Goal: Information Seeking & Learning: Learn about a topic

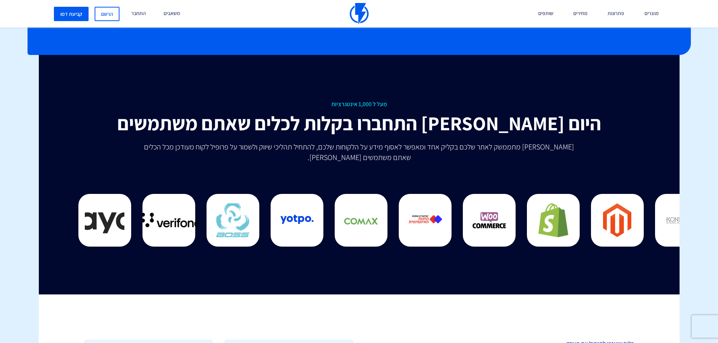
scroll to position [1922, 0]
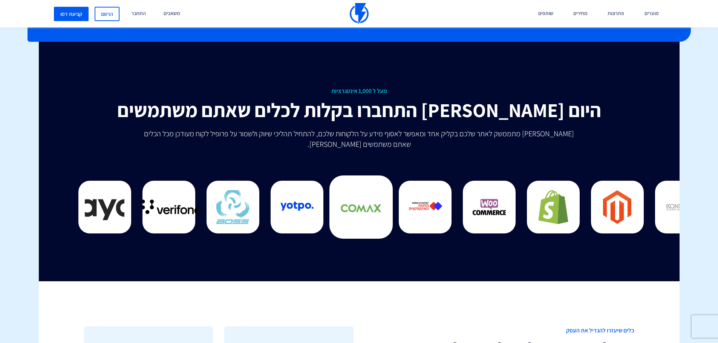
click at [301, 202] on img at bounding box center [321, 207] width 41 height 41
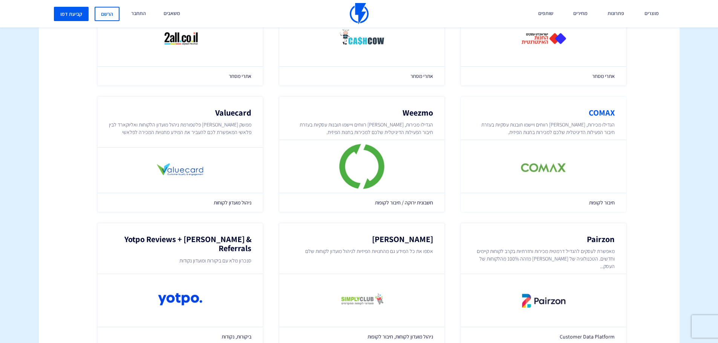
scroll to position [475, 0]
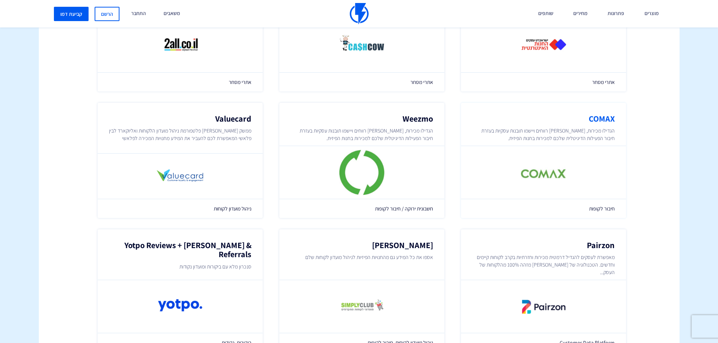
click at [546, 177] on img at bounding box center [543, 172] width 45 height 45
click at [551, 174] on img at bounding box center [543, 172] width 45 height 45
click at [597, 118] on h2 "COMAX" at bounding box center [543, 118] width 142 height 9
drag, startPoint x: 597, startPoint y: 118, endPoint x: 553, endPoint y: 136, distance: 48.0
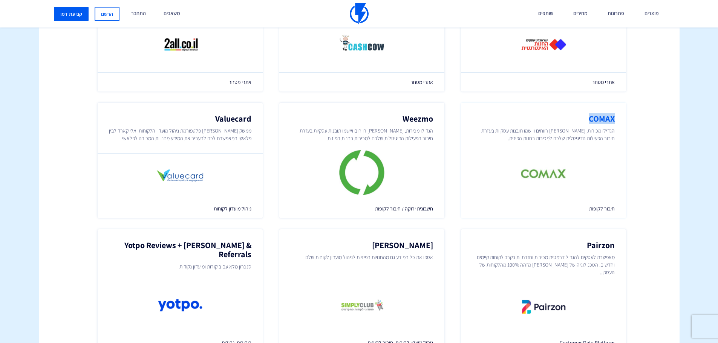
click at [597, 120] on h2 "COMAX" at bounding box center [543, 118] width 142 height 9
click at [548, 181] on img at bounding box center [543, 172] width 45 height 45
click at [599, 211] on span "חיבור לקופות" at bounding box center [543, 209] width 142 height 8
click at [575, 168] on div at bounding box center [543, 173] width 165 height 54
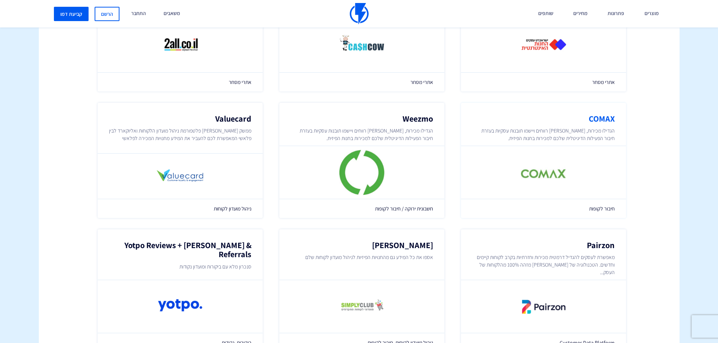
click at [525, 174] on img at bounding box center [543, 172] width 45 height 45
click at [561, 141] on p "הגדילו מכירות, מקסמו רווחים ויישמו תובנות עסקיות בעזרת חיבור הפעילות הדיגיטלית …" at bounding box center [543, 134] width 142 height 15
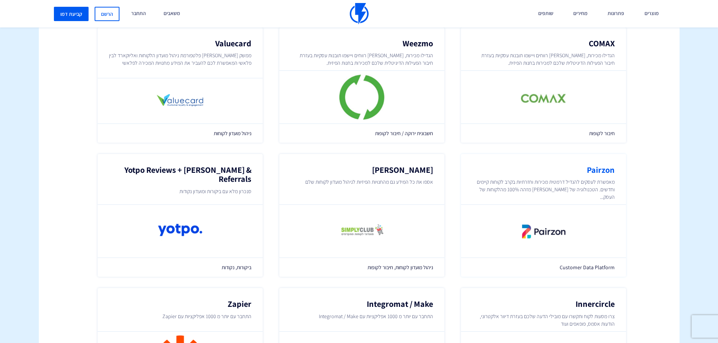
scroll to position [513, 0]
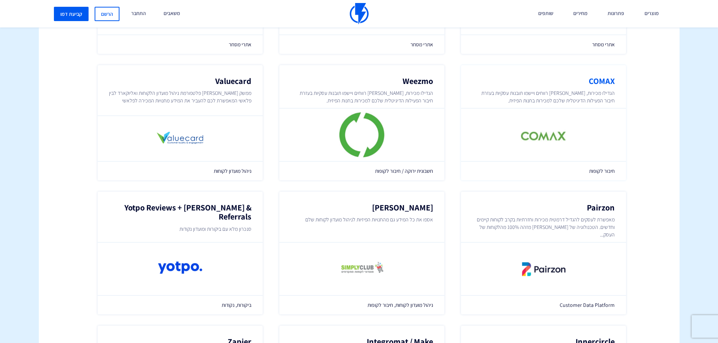
click at [598, 171] on span "חיבור לקופות" at bounding box center [543, 171] width 142 height 8
click at [219, 169] on span "ניהול מועדון לקוחות" at bounding box center [180, 171] width 142 height 8
click at [599, 171] on span "חיבור לקופות" at bounding box center [543, 171] width 142 height 8
click at [582, 97] on p "הגדילו מכירות, מקסמו רווחים ויישמו תובנות עסקיות בעזרת חיבור הפעילות הדיגיטלית …" at bounding box center [543, 96] width 142 height 15
click at [533, 133] on img at bounding box center [543, 134] width 45 height 45
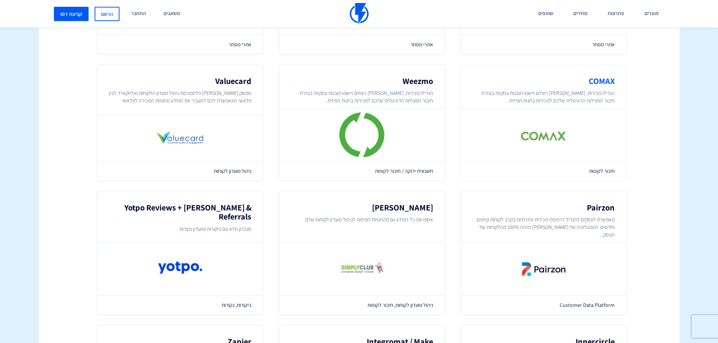
click at [533, 133] on img at bounding box center [543, 134] width 45 height 45
